Goal: Information Seeking & Learning: Compare options

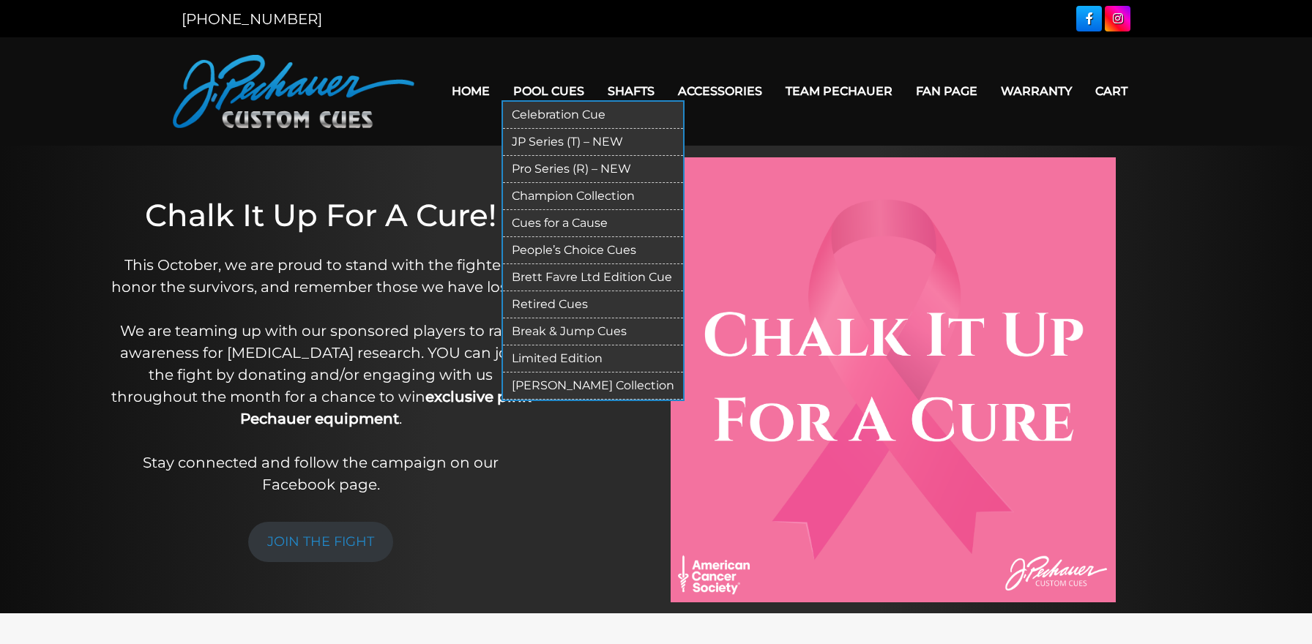
click at [525, 333] on link "Break & Jump Cues" at bounding box center [593, 331] width 180 height 27
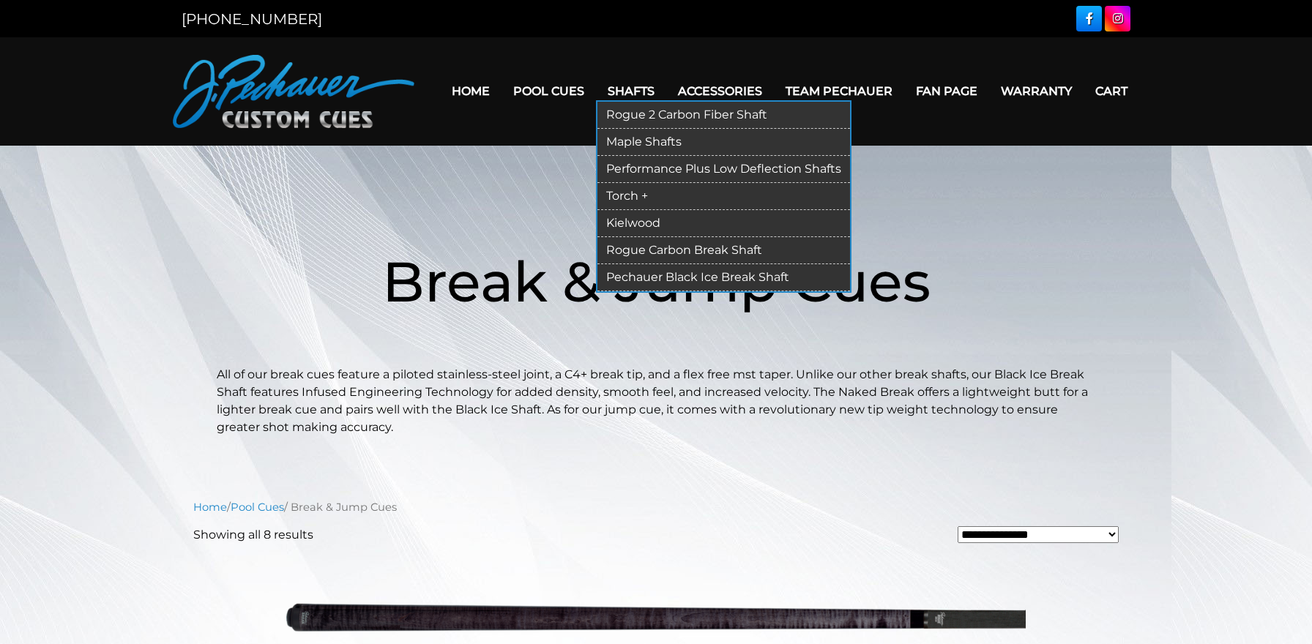
click at [608, 274] on link "Pechauer Black Ice Break Shaft" at bounding box center [723, 277] width 253 height 27
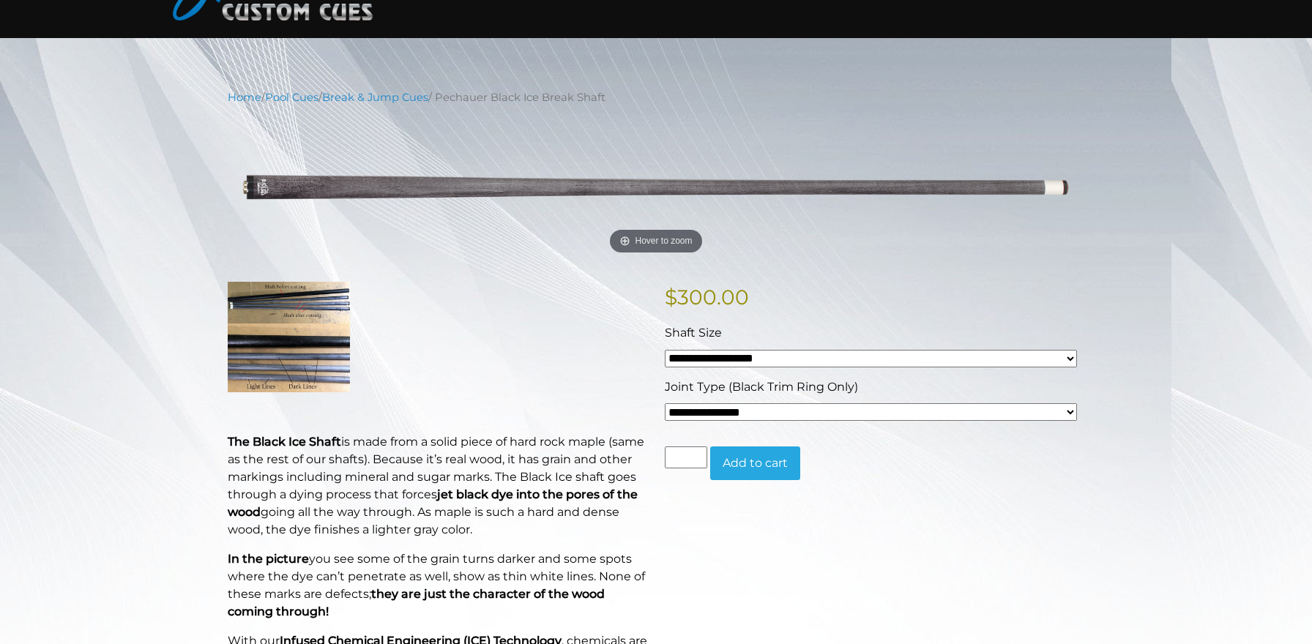
scroll to position [96, 0]
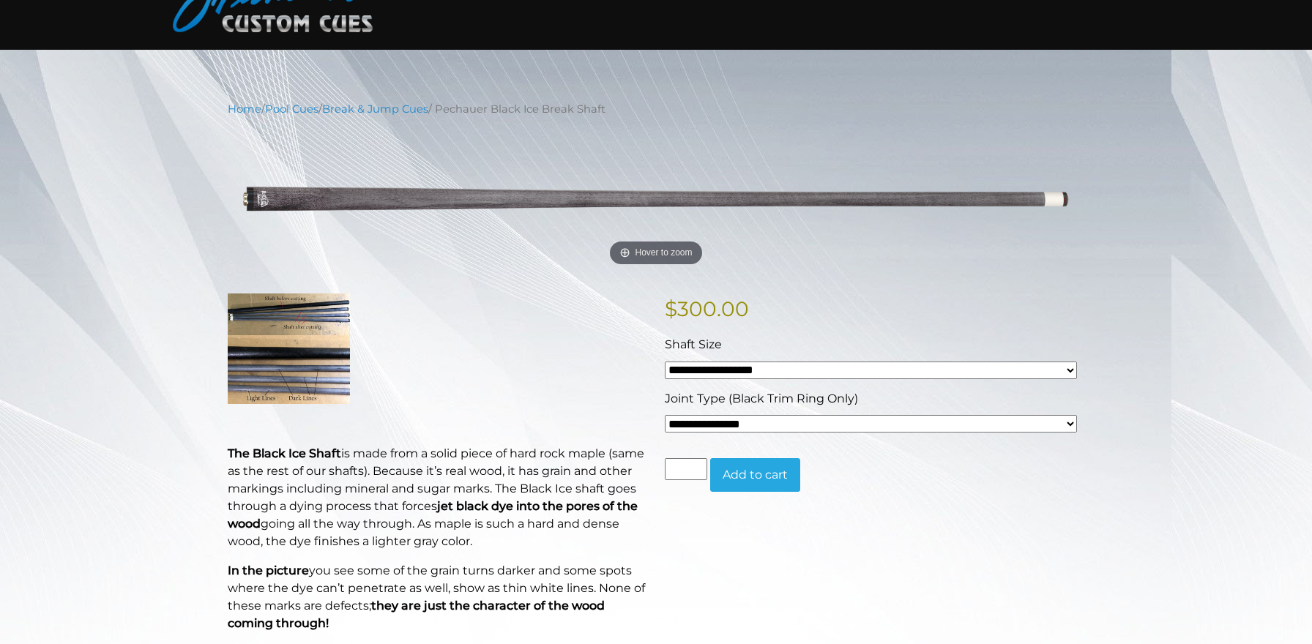
click at [299, 340] on img at bounding box center [289, 349] width 122 height 110
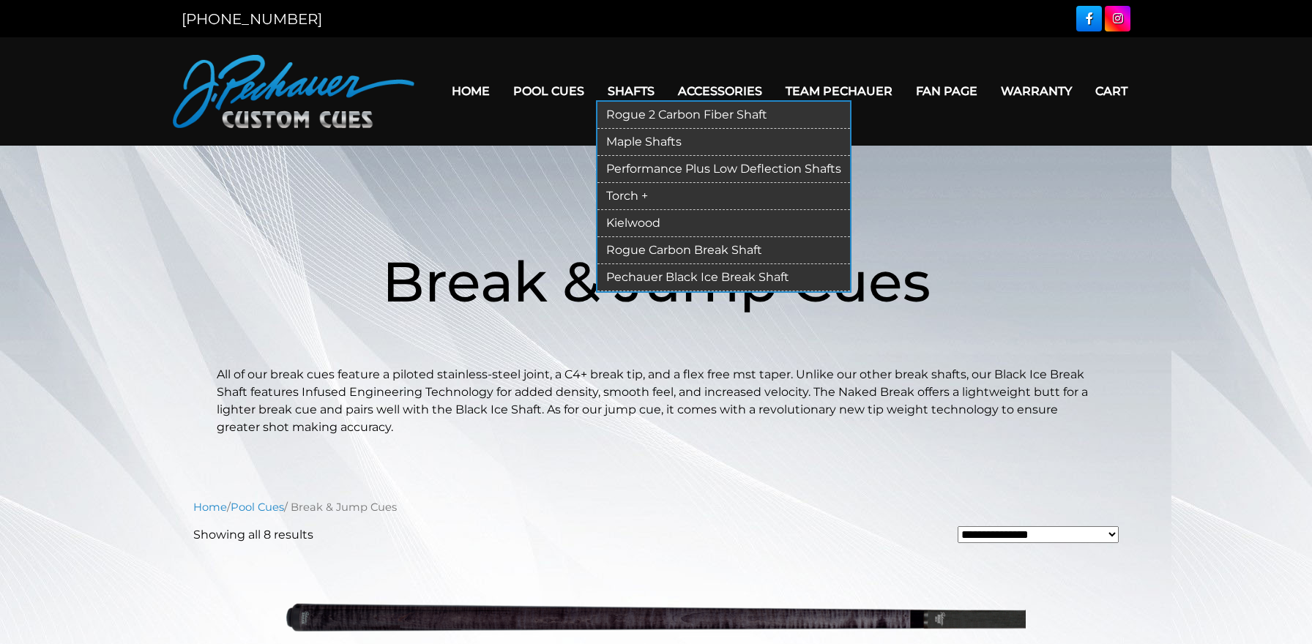
click at [632, 249] on link "Rogue Carbon Break Shaft" at bounding box center [723, 250] width 253 height 27
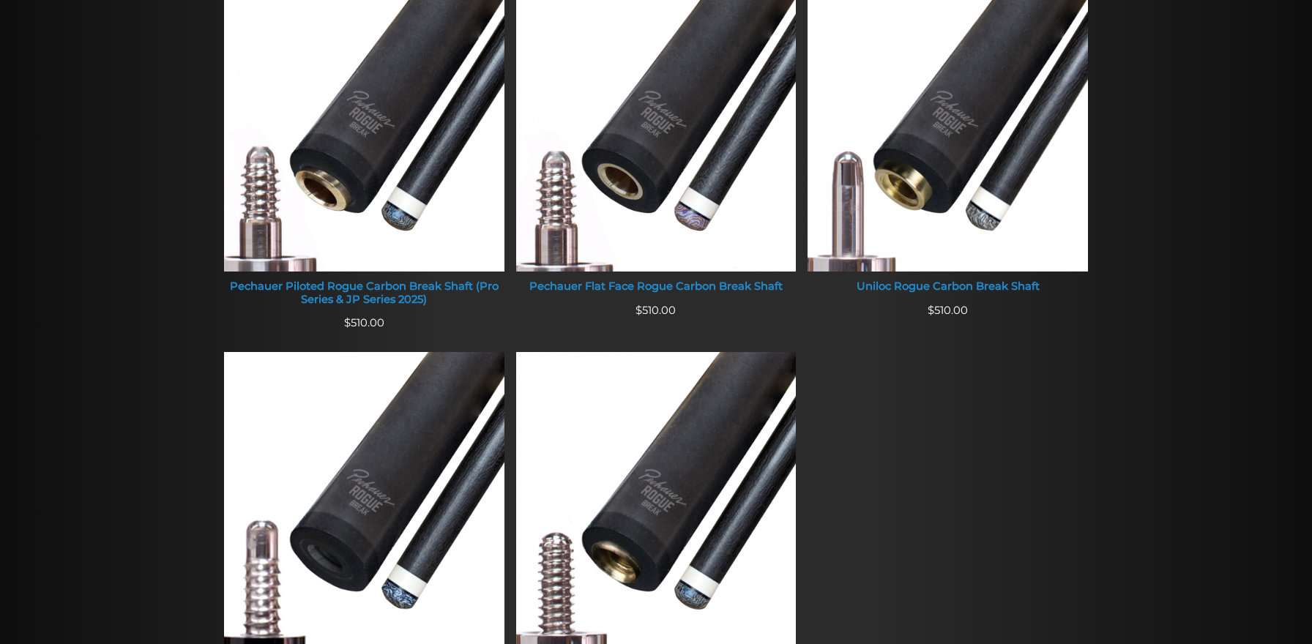
scroll to position [638, 0]
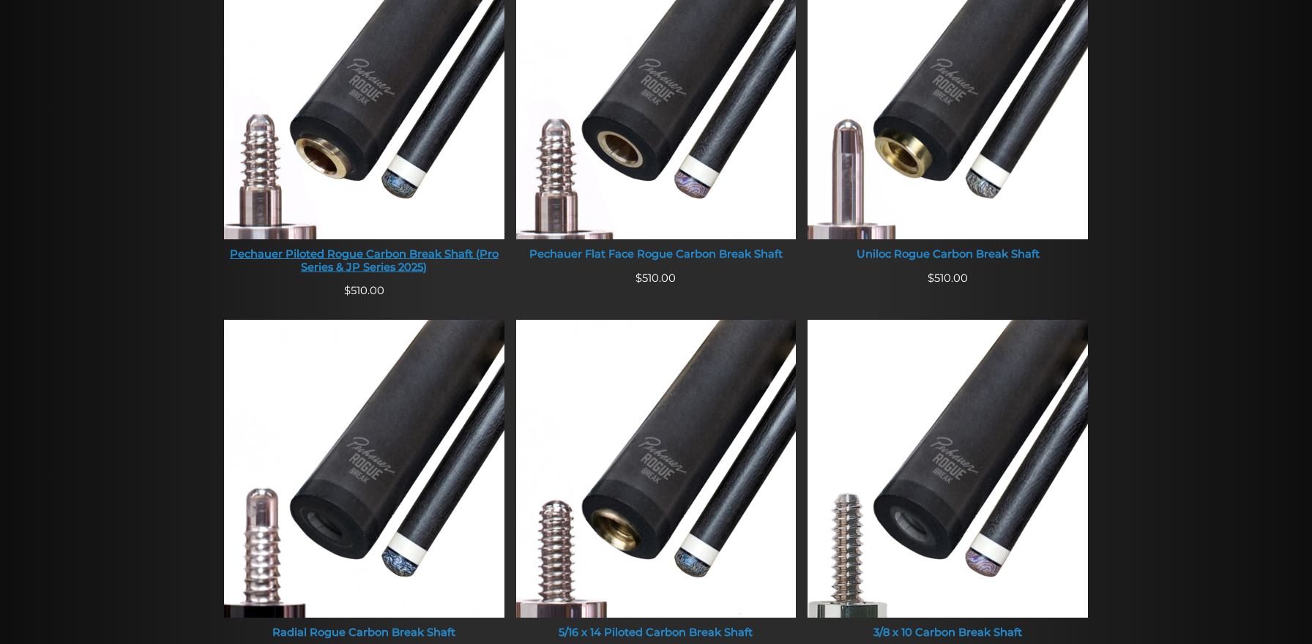
click at [345, 132] on img at bounding box center [364, 90] width 280 height 298
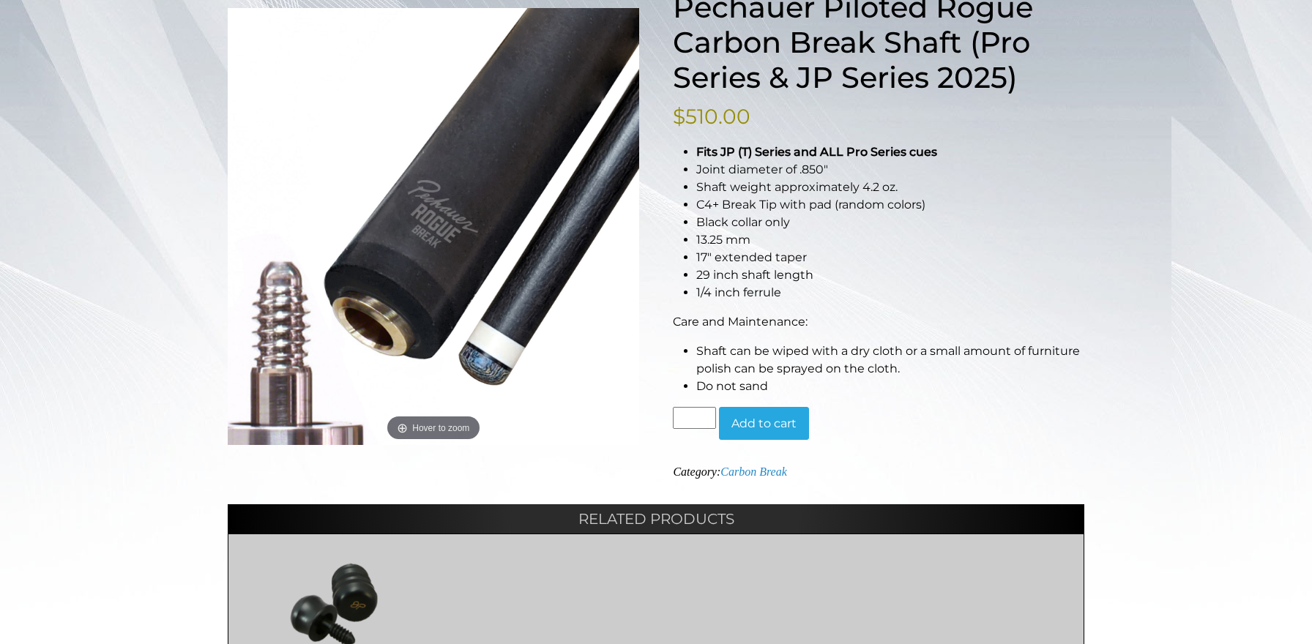
scroll to position [237, 0]
